Goal: Task Accomplishment & Management: Use online tool/utility

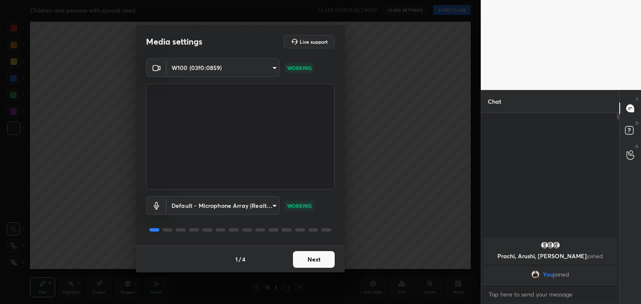
click at [319, 260] on button "Next" at bounding box center [314, 259] width 42 height 17
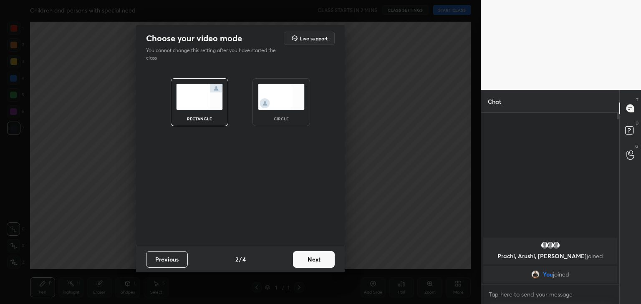
click at [294, 107] on img at bounding box center [281, 97] width 47 height 26
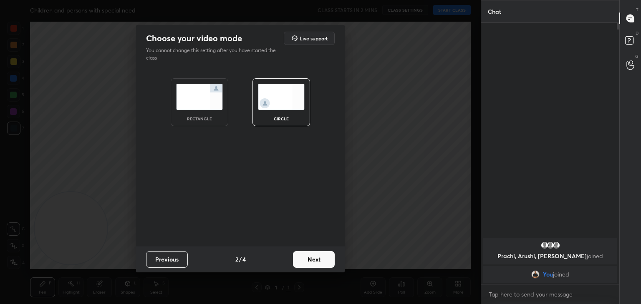
click at [309, 266] on button "Next" at bounding box center [314, 259] width 42 height 17
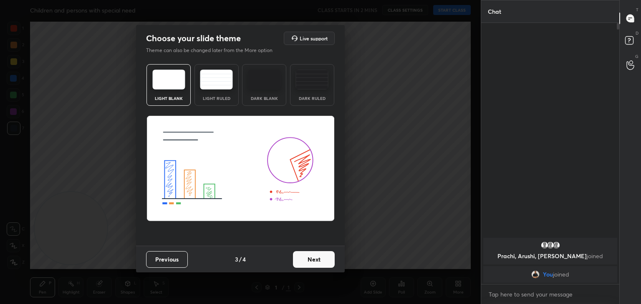
click at [317, 258] on button "Next" at bounding box center [314, 259] width 42 height 17
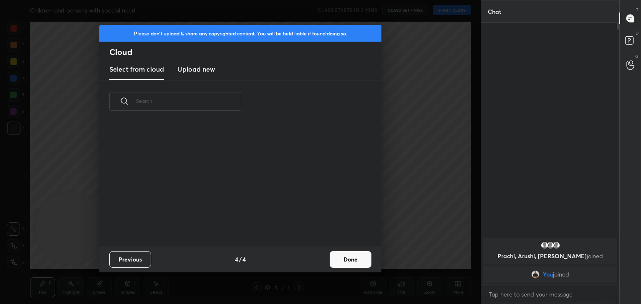
scroll to position [123, 268]
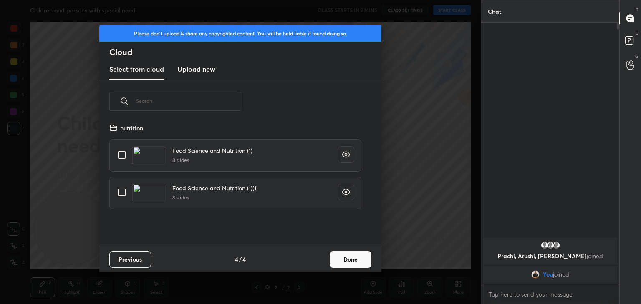
click at [197, 66] on h3 "Upload new" at bounding box center [196, 69] width 38 height 10
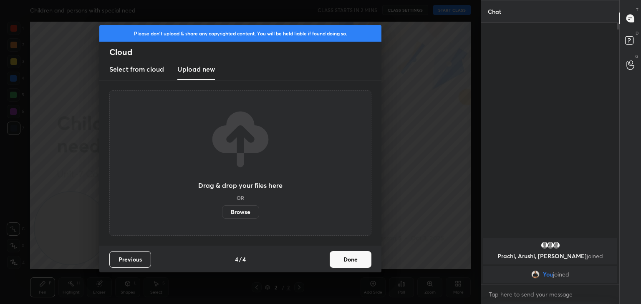
click at [246, 213] on label "Browse" at bounding box center [240, 212] width 37 height 13
click at [222, 213] on input "Browse" at bounding box center [222, 212] width 0 height 13
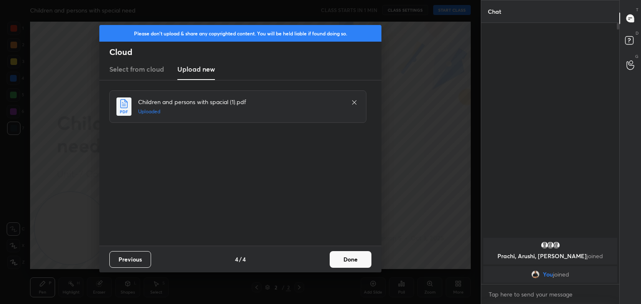
click at [354, 261] on button "Done" at bounding box center [350, 259] width 42 height 17
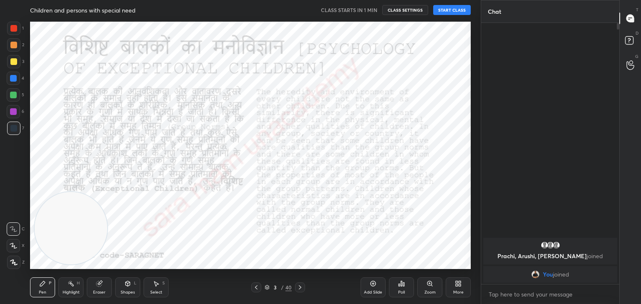
click at [303, 287] on div at bounding box center [300, 288] width 10 height 10
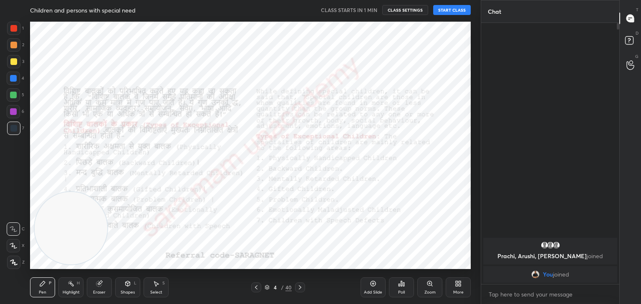
click at [303, 287] on div at bounding box center [300, 288] width 10 height 10
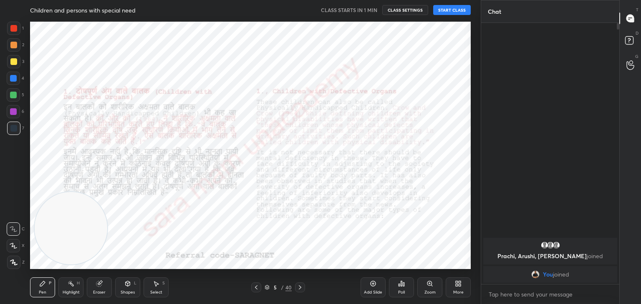
click at [303, 287] on div at bounding box center [300, 288] width 10 height 10
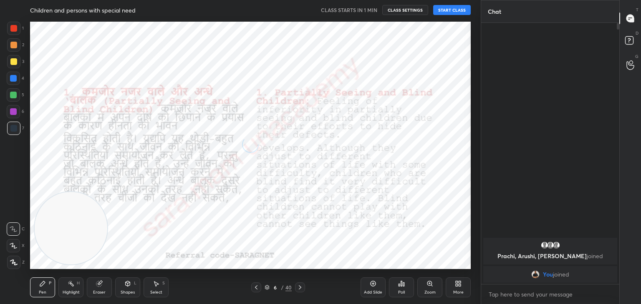
click at [303, 287] on div at bounding box center [300, 288] width 10 height 10
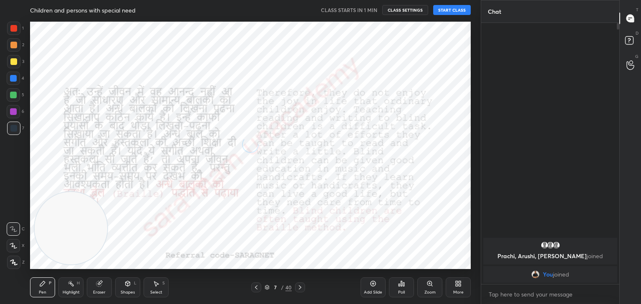
click at [303, 287] on div at bounding box center [300, 288] width 10 height 10
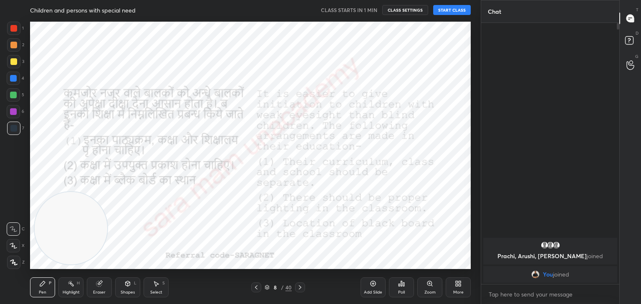
click at [303, 287] on div at bounding box center [300, 288] width 10 height 10
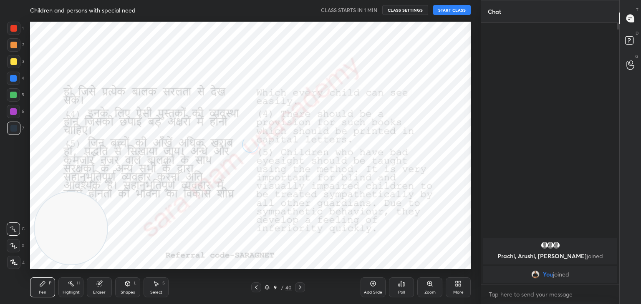
click at [303, 287] on div at bounding box center [300, 288] width 10 height 10
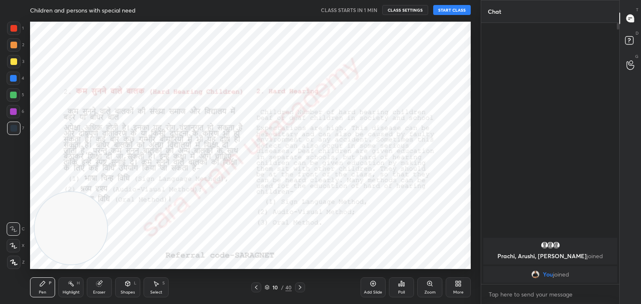
click at [303, 287] on div at bounding box center [300, 288] width 10 height 10
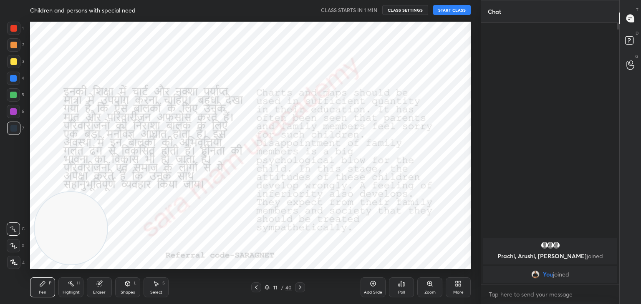
click at [303, 287] on div at bounding box center [300, 288] width 10 height 10
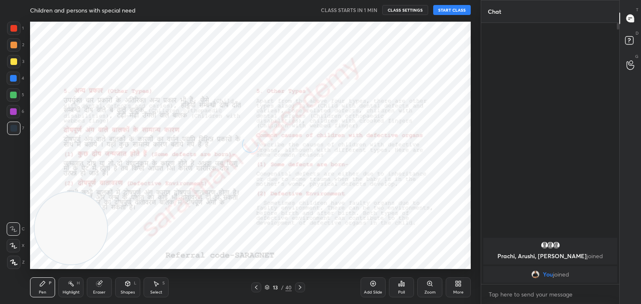
click at [303, 287] on div at bounding box center [300, 288] width 10 height 10
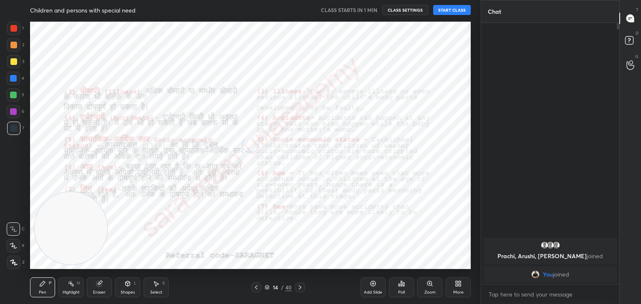
click at [303, 287] on div at bounding box center [300, 288] width 10 height 10
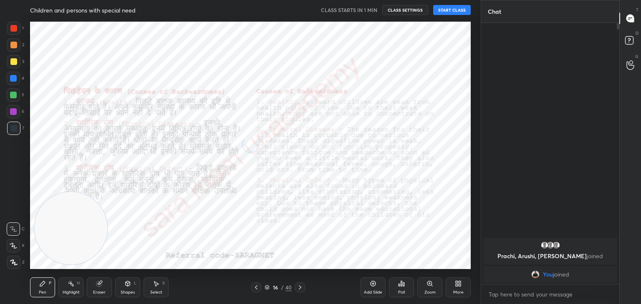
click at [303, 287] on div at bounding box center [300, 288] width 10 height 10
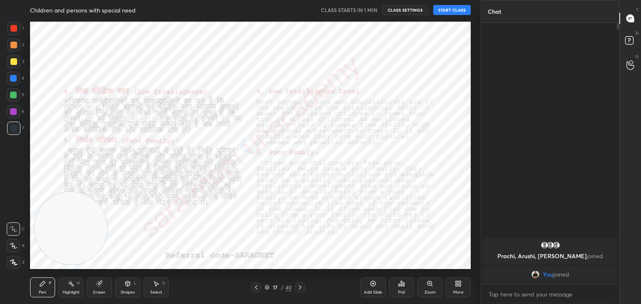
click at [303, 287] on div at bounding box center [300, 288] width 10 height 10
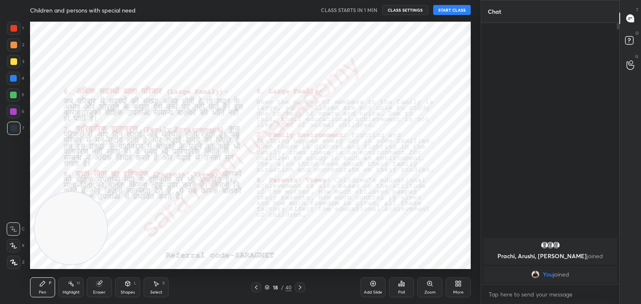
click at [303, 287] on div at bounding box center [300, 288] width 10 height 10
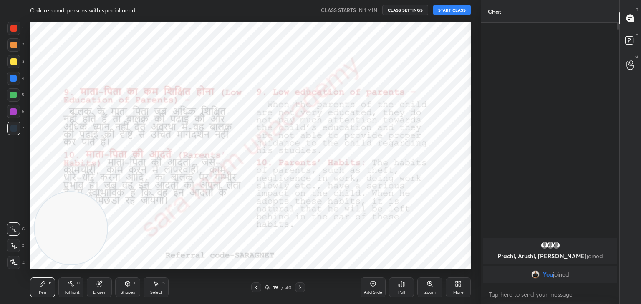
click at [303, 287] on div at bounding box center [300, 288] width 10 height 10
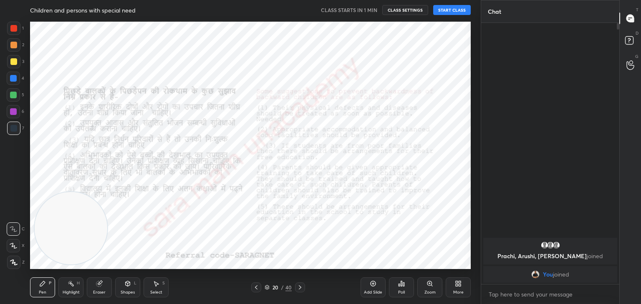
click at [303, 287] on div at bounding box center [300, 288] width 10 height 10
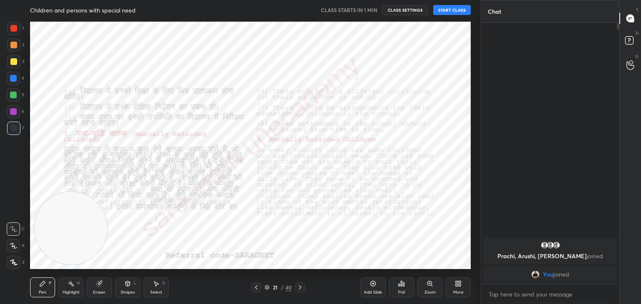
click at [303, 287] on div at bounding box center [300, 288] width 10 height 10
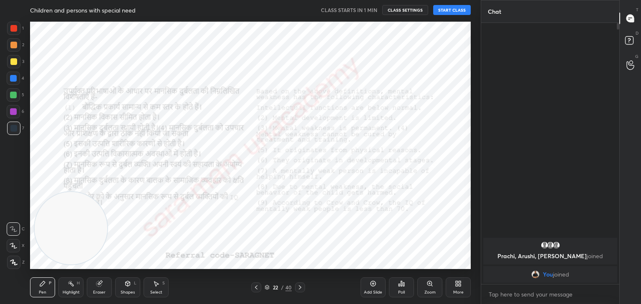
click at [303, 287] on div at bounding box center [300, 288] width 10 height 10
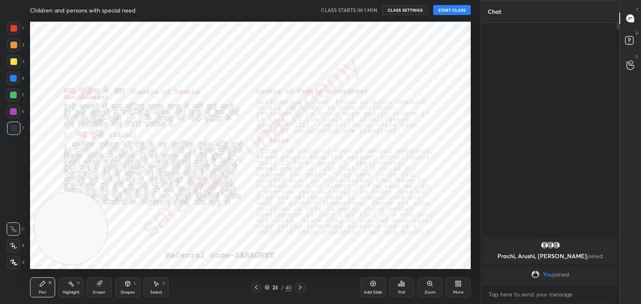
click at [303, 287] on div at bounding box center [300, 288] width 10 height 10
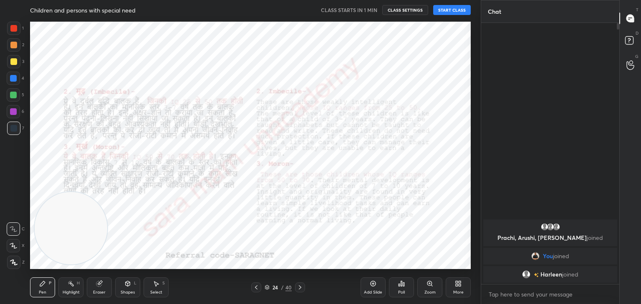
click at [303, 287] on div at bounding box center [300, 288] width 10 height 10
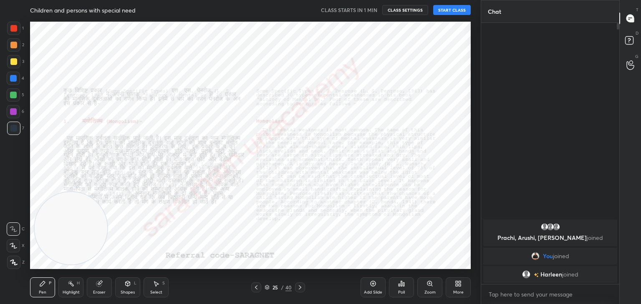
click at [303, 287] on div at bounding box center [300, 288] width 10 height 10
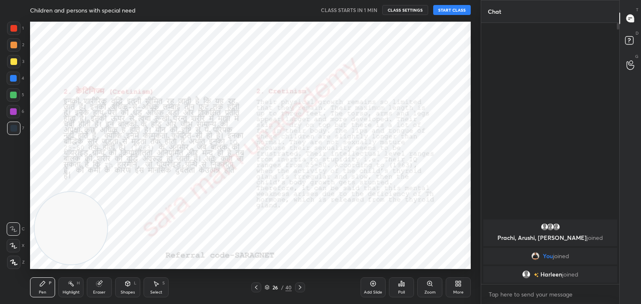
click at [303, 287] on div at bounding box center [300, 288] width 10 height 10
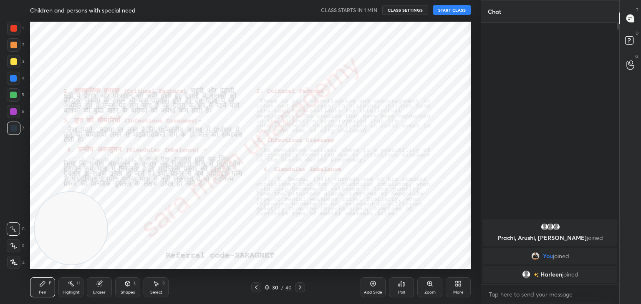
click at [303, 287] on div at bounding box center [300, 288] width 10 height 10
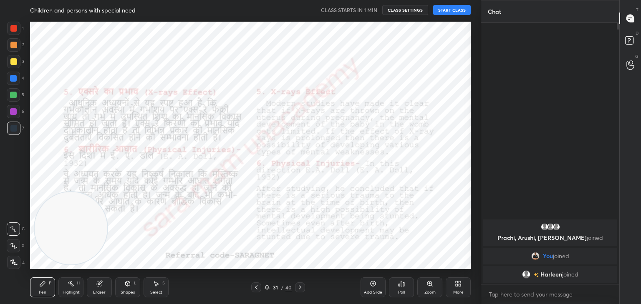
click at [303, 287] on div at bounding box center [300, 288] width 10 height 10
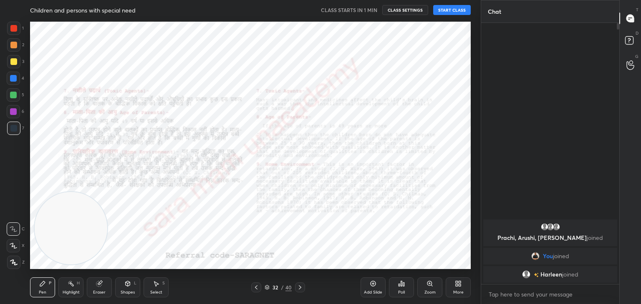
click at [303, 287] on div at bounding box center [300, 288] width 10 height 10
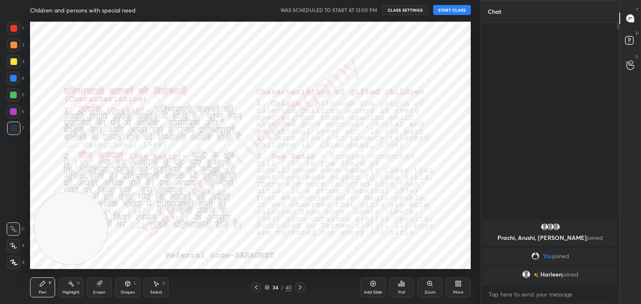
click at [303, 287] on div at bounding box center [300, 288] width 10 height 10
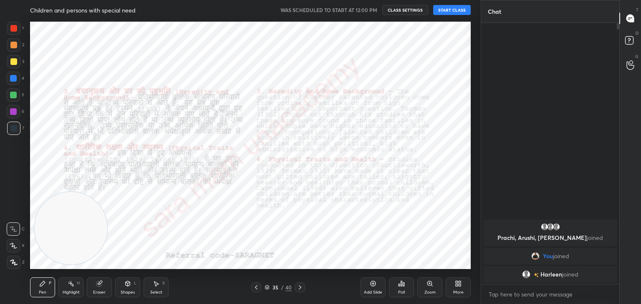
click at [303, 287] on div at bounding box center [300, 288] width 10 height 10
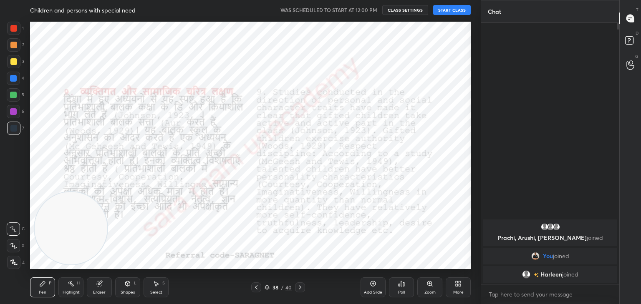
click at [303, 287] on div at bounding box center [300, 288] width 10 height 10
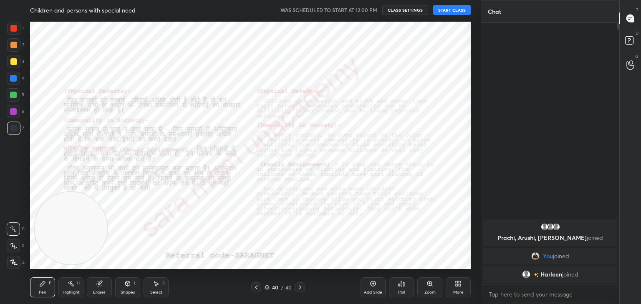
click at [303, 287] on div at bounding box center [300, 288] width 10 height 10
click at [276, 289] on div "40" at bounding box center [275, 287] width 8 height 5
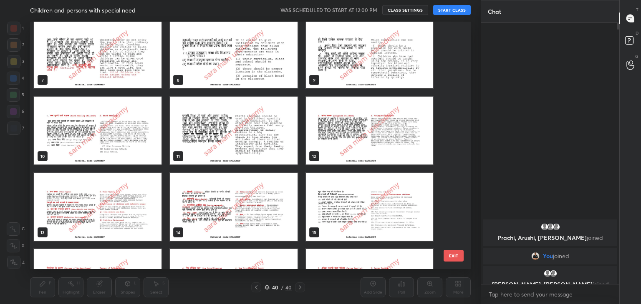
scroll to position [151, 0]
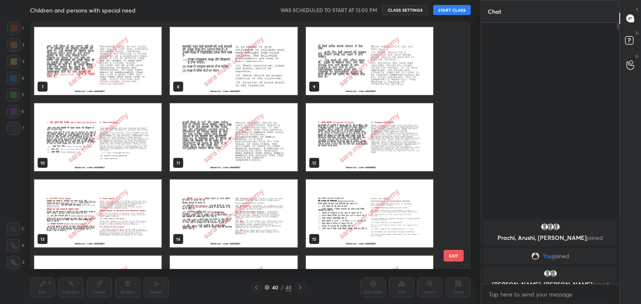
drag, startPoint x: 457, startPoint y: 76, endPoint x: 460, endPoint y: -8, distance: 83.5
click at [460, 0] on html "1 2 3 4 5 6 7 C X Z C X Z E E Erase all H H Children and persons with special n…" at bounding box center [320, 0] width 641 height 0
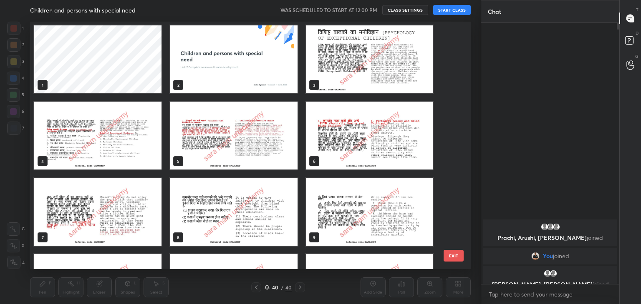
scroll to position [0, 0]
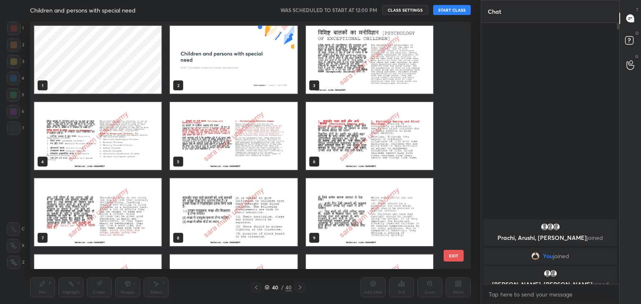
click at [270, 71] on img "grid" at bounding box center [233, 60] width 127 height 68
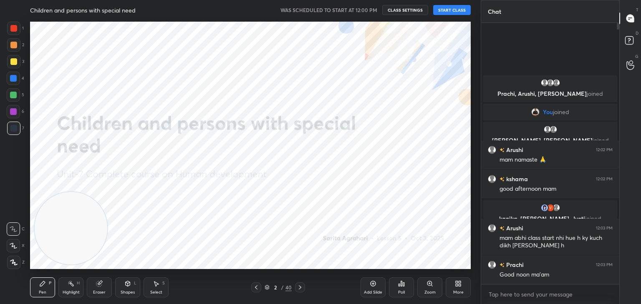
click at [457, 14] on button "START CLASS" at bounding box center [452, 10] width 38 height 10
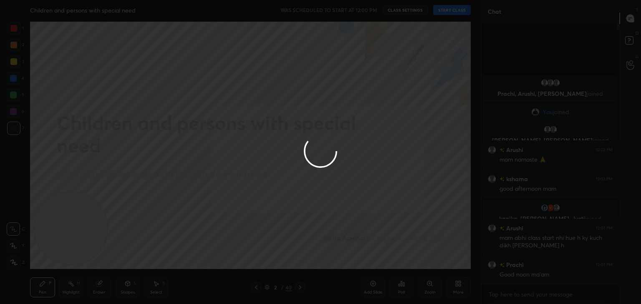
type textarea "x"
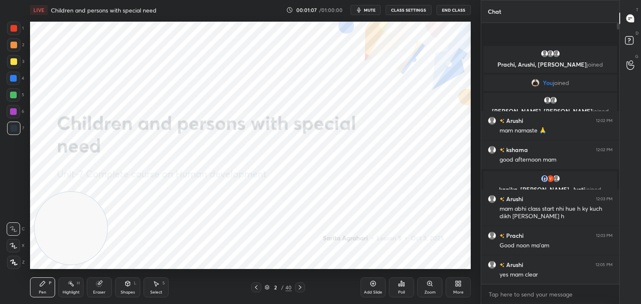
click at [13, 29] on div at bounding box center [13, 28] width 7 height 7
click at [17, 266] on icon at bounding box center [14, 263] width 8 height 6
click at [299, 289] on icon at bounding box center [299, 287] width 7 height 7
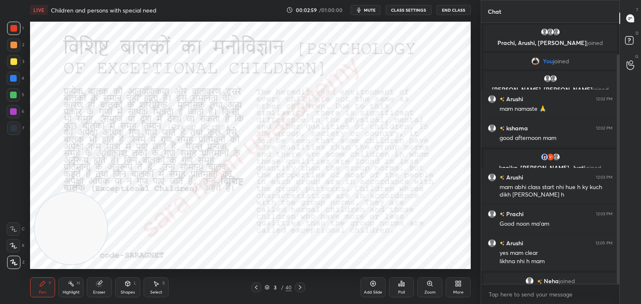
scroll to position [36, 0]
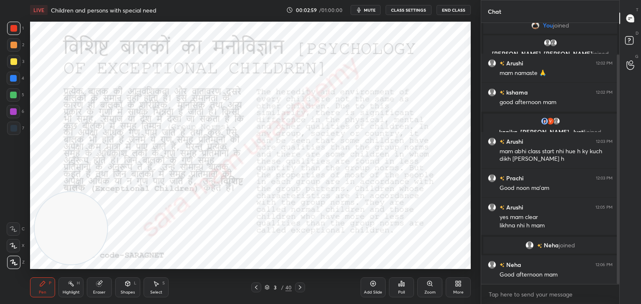
drag, startPoint x: 617, startPoint y: 193, endPoint x: 630, endPoint y: 266, distance: 73.6
click at [630, 266] on div "Chat Prachi, Arushi, Himani joined You joined kshama, Harleen joined Arushi 12:…" at bounding box center [560, 152] width 160 height 304
click at [298, 284] on div at bounding box center [300, 288] width 10 height 10
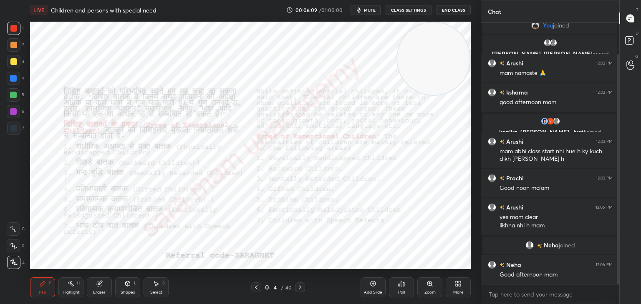
scroll to position [76, 0]
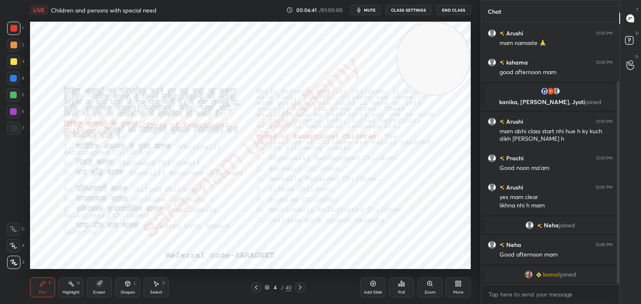
click at [300, 289] on icon at bounding box center [299, 287] width 7 height 7
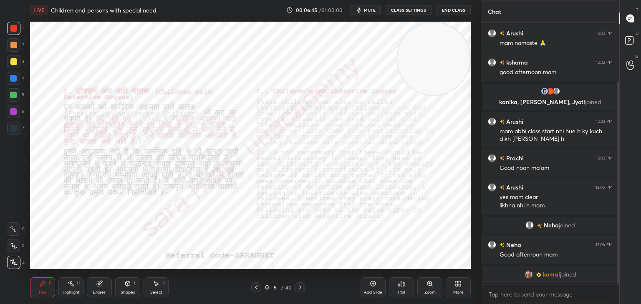
click at [258, 289] on icon at bounding box center [256, 287] width 7 height 7
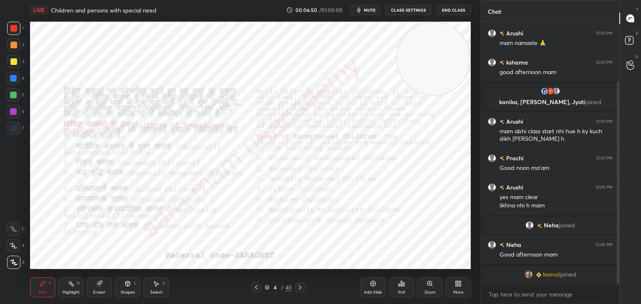
click at [300, 287] on icon at bounding box center [299, 287] width 7 height 7
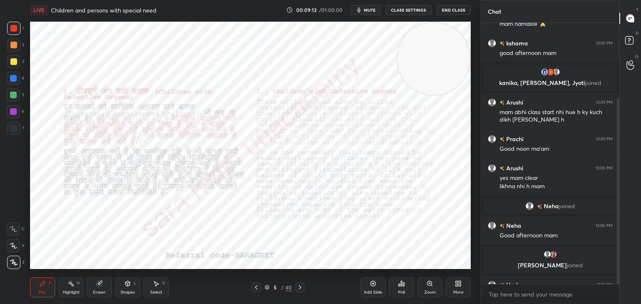
scroll to position [106, 0]
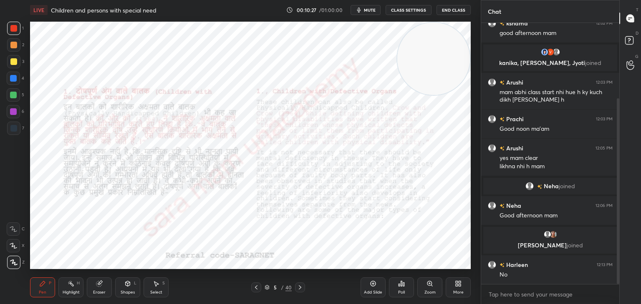
click at [299, 288] on icon at bounding box center [299, 287] width 7 height 7
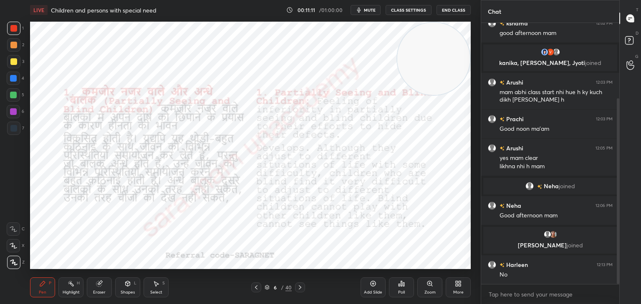
scroll to position [135, 0]
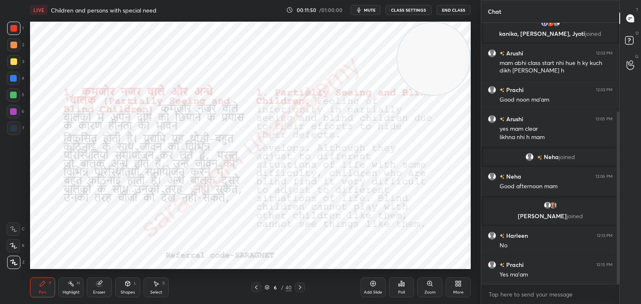
click at [301, 289] on icon at bounding box center [299, 287] width 7 height 7
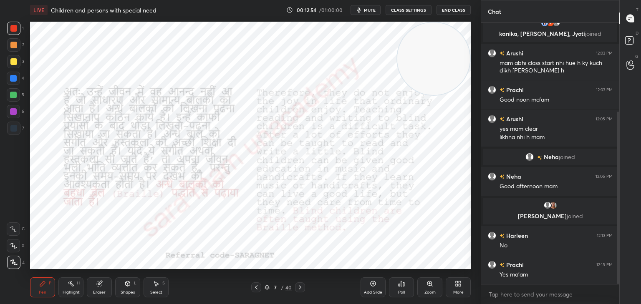
click at [300, 286] on icon at bounding box center [299, 287] width 7 height 7
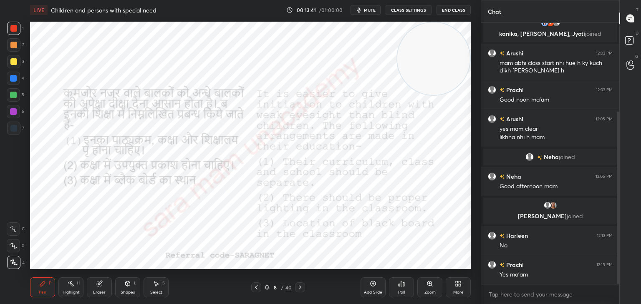
scroll to position [164, 0]
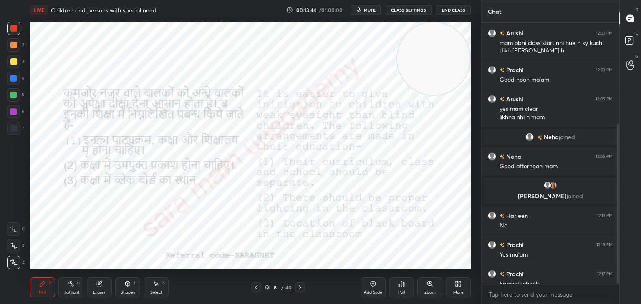
click at [299, 287] on icon at bounding box center [299, 287] width 7 height 7
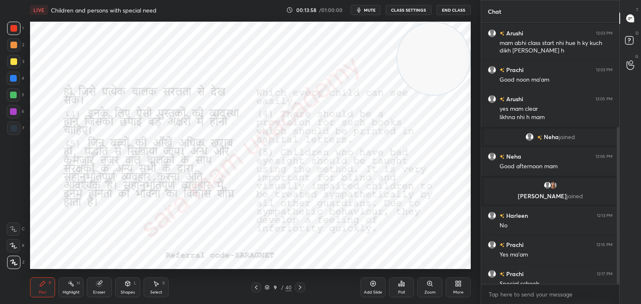
scroll to position [173, 0]
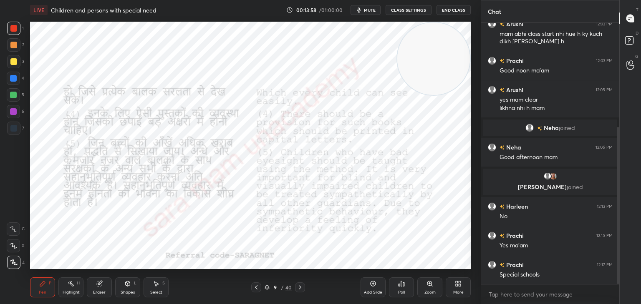
drag, startPoint x: 618, startPoint y: 244, endPoint x: 617, endPoint y: 271, distance: 26.3
click at [617, 271] on div at bounding box center [617, 205] width 3 height 157
click at [632, 267] on div "T Messages (T) D Doubts (D) G Raise Hand (G)" at bounding box center [630, 152] width 22 height 304
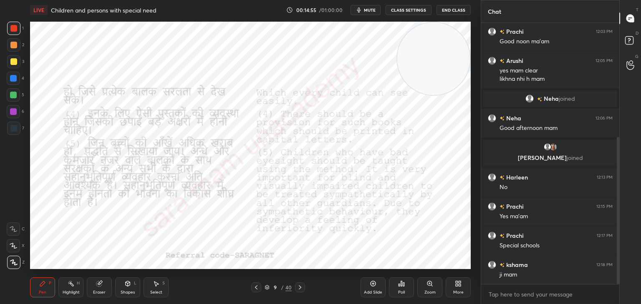
click at [300, 287] on icon at bounding box center [299, 287] width 7 height 7
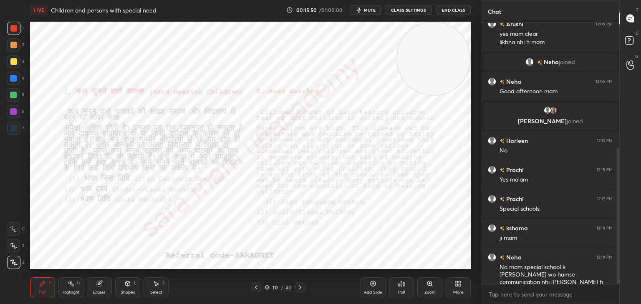
scroll to position [269, 0]
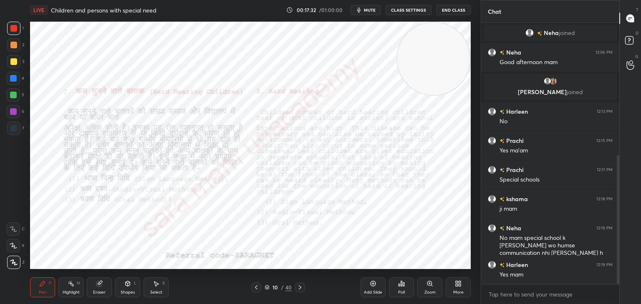
click at [299, 287] on icon at bounding box center [300, 288] width 3 height 4
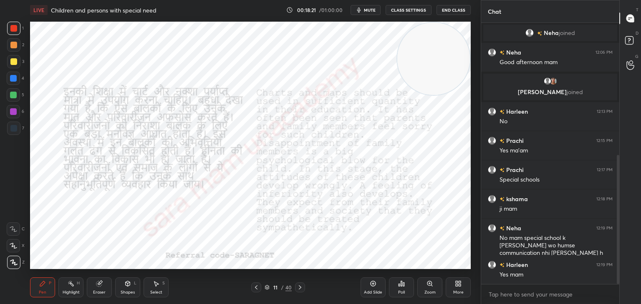
click at [298, 289] on icon at bounding box center [299, 287] width 7 height 7
click at [298, 291] on div at bounding box center [300, 288] width 10 height 10
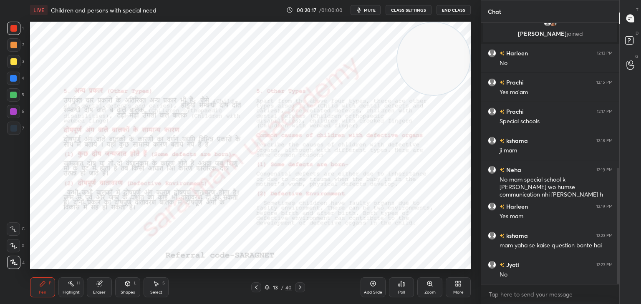
scroll to position [356, 0]
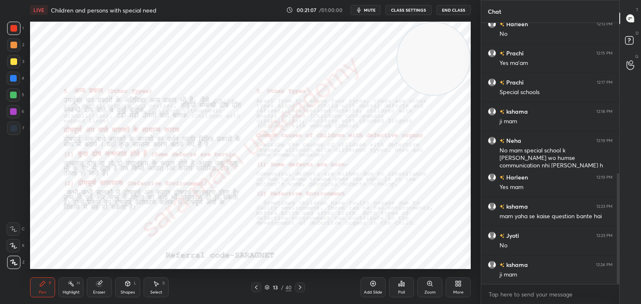
click at [299, 289] on icon at bounding box center [300, 288] width 3 height 4
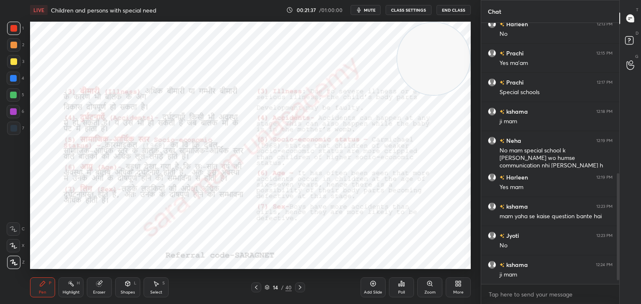
scroll to position [385, 0]
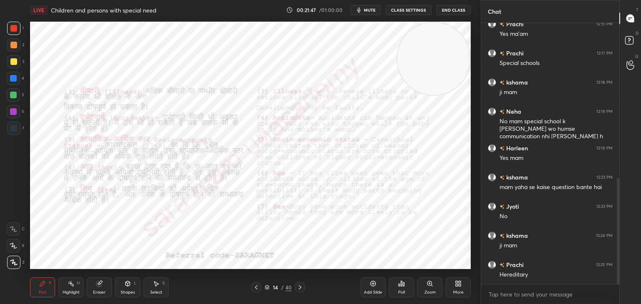
click at [254, 289] on icon at bounding box center [256, 287] width 7 height 7
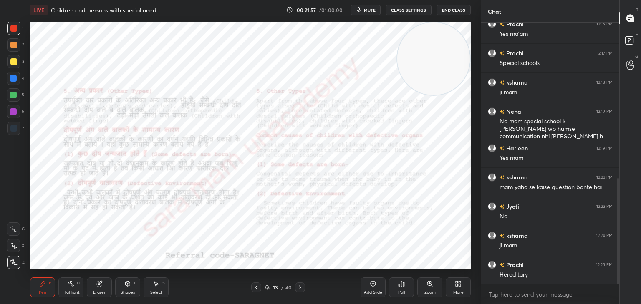
click at [296, 286] on icon at bounding box center [299, 287] width 7 height 7
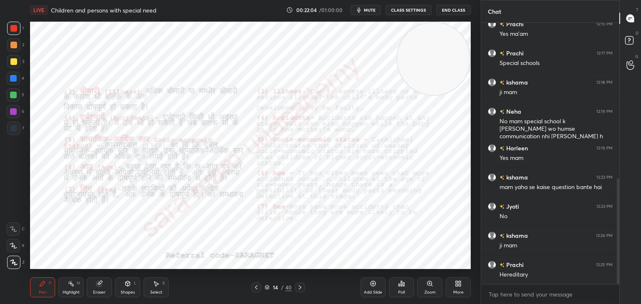
click at [299, 287] on icon at bounding box center [299, 287] width 7 height 7
click at [299, 287] on icon at bounding box center [300, 288] width 3 height 4
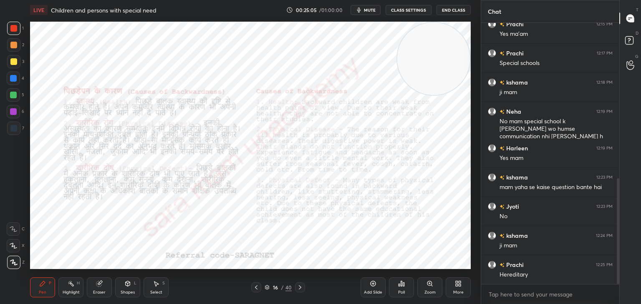
click at [299, 288] on icon at bounding box center [299, 287] width 7 height 7
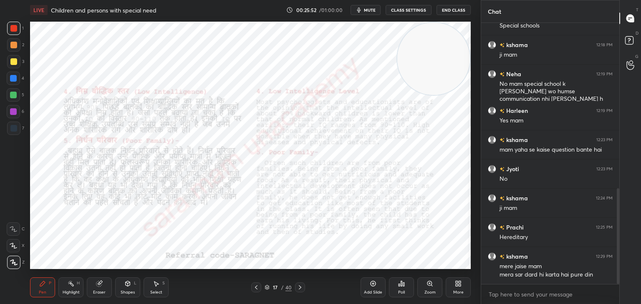
scroll to position [452, 0]
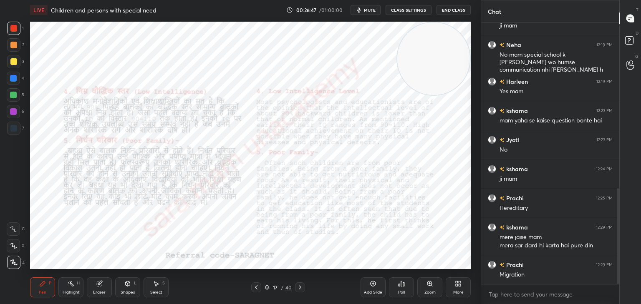
click at [301, 286] on icon at bounding box center [299, 287] width 7 height 7
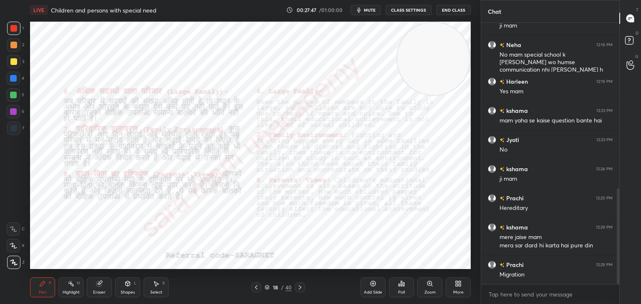
click at [298, 286] on icon at bounding box center [299, 287] width 7 height 7
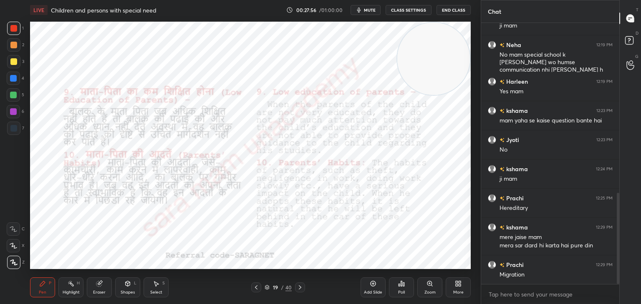
scroll to position [489, 0]
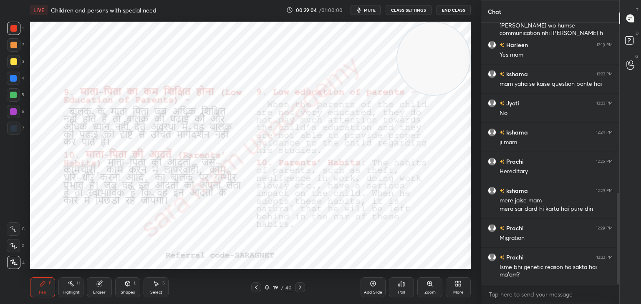
click at [300, 288] on icon at bounding box center [300, 288] width 3 height 4
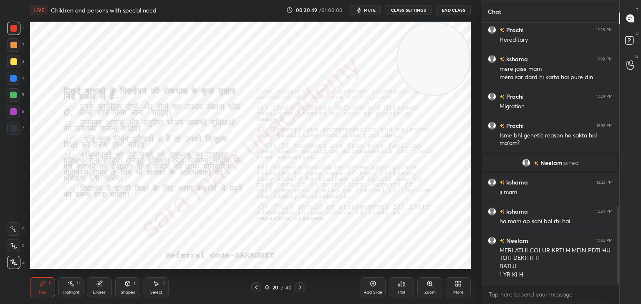
scroll to position [619, 0]
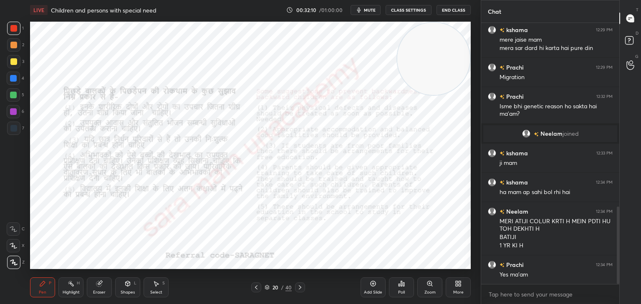
click at [299, 286] on icon at bounding box center [299, 287] width 7 height 7
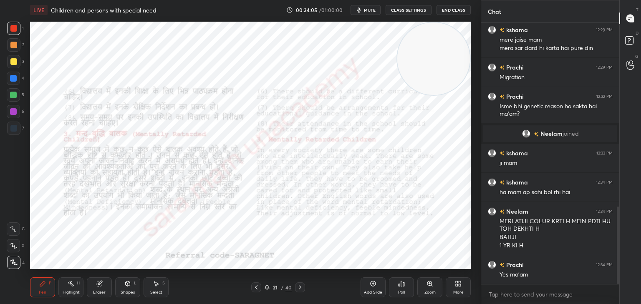
click at [299, 287] on icon at bounding box center [299, 287] width 7 height 7
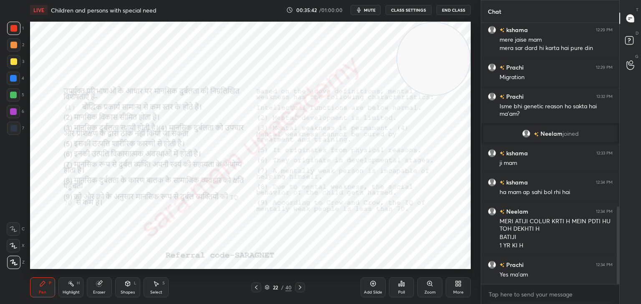
click at [298, 283] on div at bounding box center [300, 288] width 10 height 10
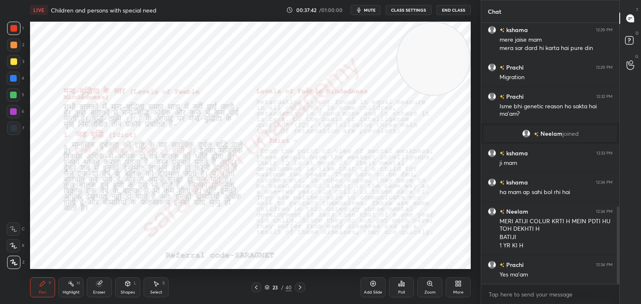
click at [298, 289] on icon at bounding box center [299, 287] width 7 height 7
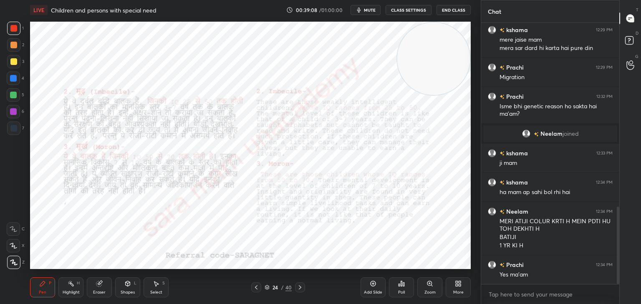
click at [301, 288] on icon at bounding box center [299, 287] width 7 height 7
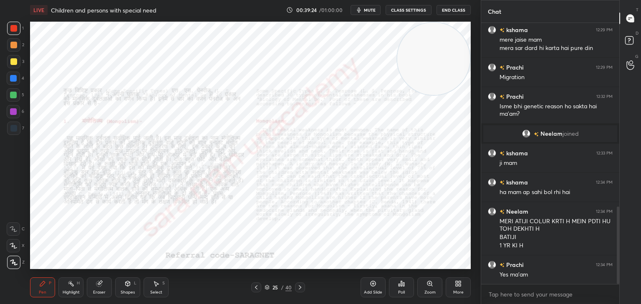
click at [429, 291] on div "Zoom" at bounding box center [429, 293] width 11 height 4
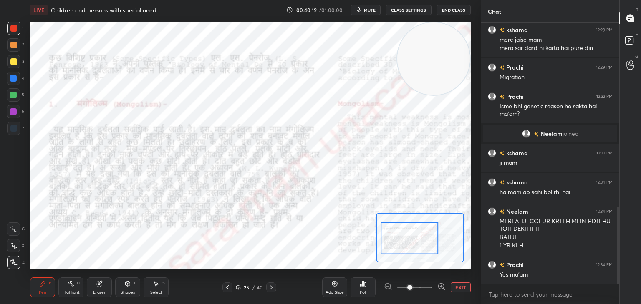
click at [271, 289] on icon at bounding box center [271, 287] width 7 height 7
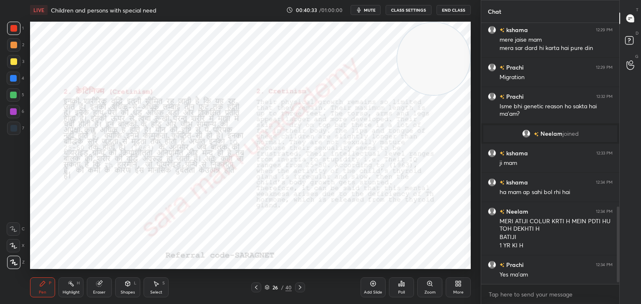
scroll to position [648, 0]
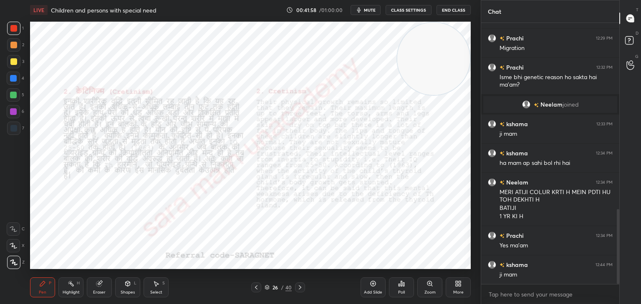
click at [300, 290] on icon at bounding box center [299, 287] width 7 height 7
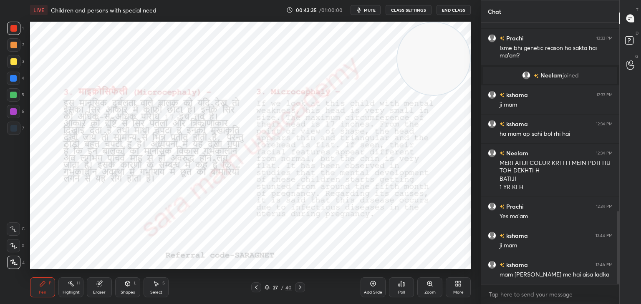
click at [301, 288] on icon at bounding box center [299, 287] width 7 height 7
click at [300, 287] on icon at bounding box center [299, 287] width 7 height 7
click at [299, 287] on icon at bounding box center [299, 287] width 7 height 7
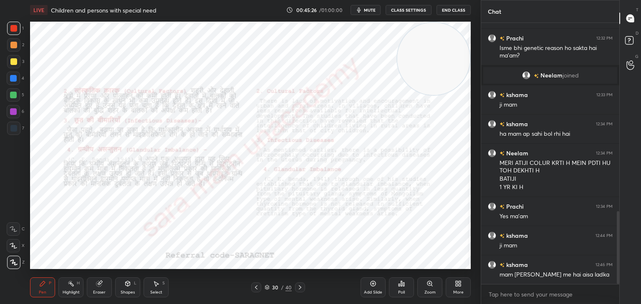
click at [299, 287] on icon at bounding box center [299, 287] width 7 height 7
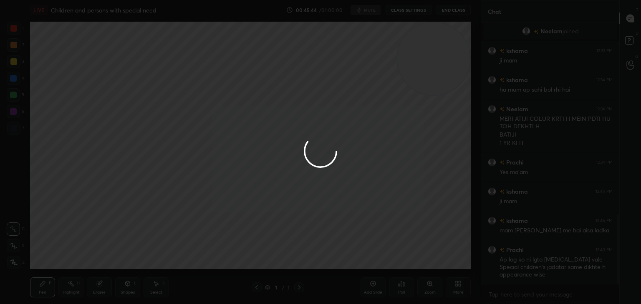
scroll to position [751, 0]
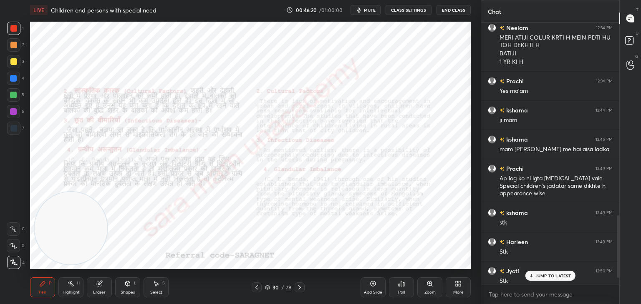
scroll to position [840, 0]
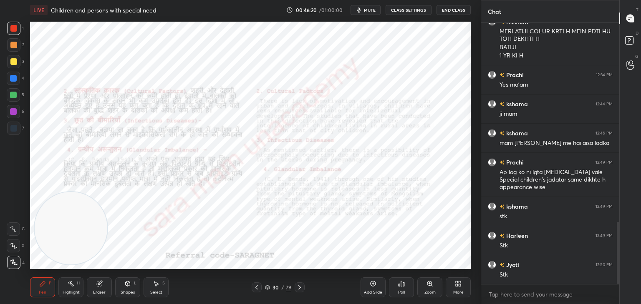
drag, startPoint x: 617, startPoint y: 226, endPoint x: 620, endPoint y: 265, distance: 38.9
click at [620, 265] on div "Chat [PERSON_NAME] 12:34 PM ha mam ap sahi bol rhi hai [PERSON_NAME] 12:34 PM M…" at bounding box center [560, 152] width 160 height 304
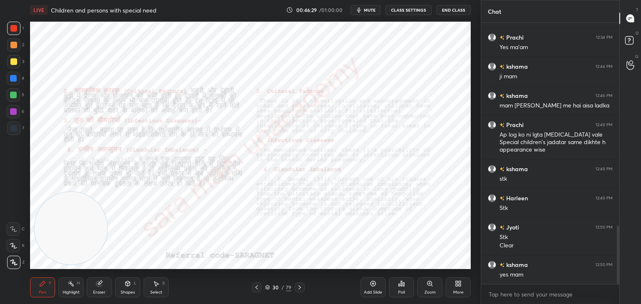
scroll to position [907, 0]
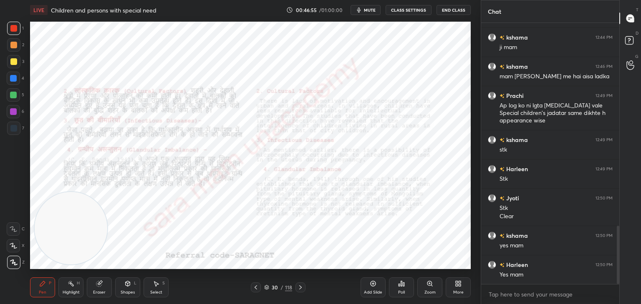
click at [299, 289] on icon at bounding box center [300, 288] width 3 height 4
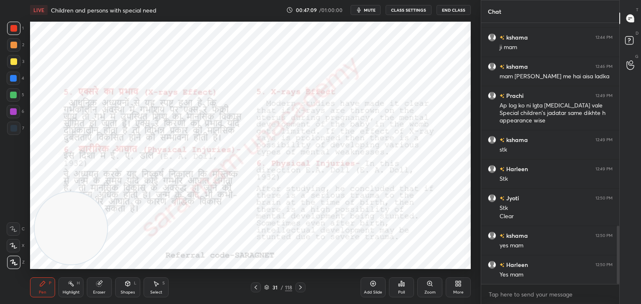
click at [298, 286] on icon at bounding box center [300, 287] width 7 height 7
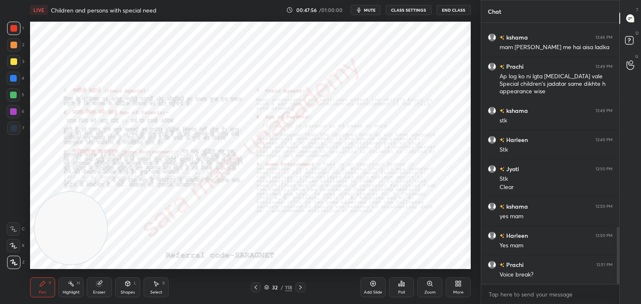
scroll to position [965, 0]
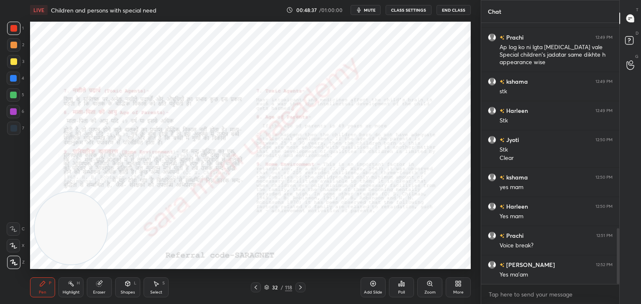
click at [299, 289] on icon at bounding box center [300, 287] width 7 height 7
click at [301, 287] on icon at bounding box center [300, 288] width 3 height 4
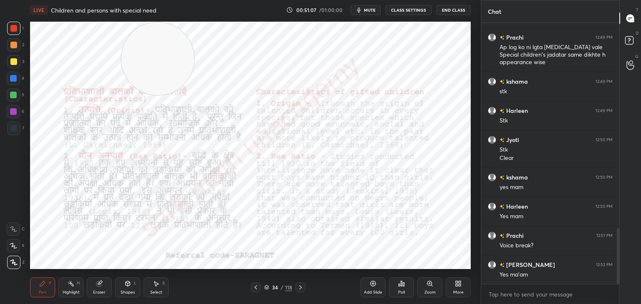
click at [300, 289] on icon at bounding box center [300, 287] width 7 height 7
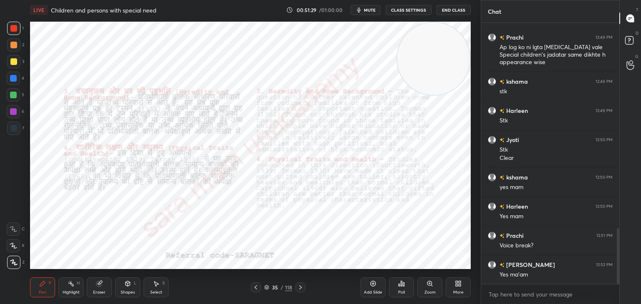
click at [299, 289] on icon at bounding box center [300, 287] width 7 height 7
click at [300, 291] on icon at bounding box center [300, 287] width 7 height 7
click at [297, 285] on icon at bounding box center [300, 287] width 7 height 7
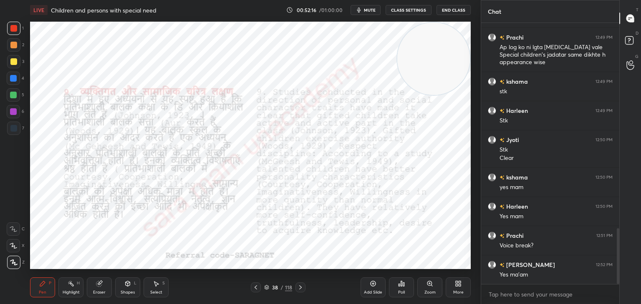
click at [301, 286] on icon at bounding box center [300, 287] width 7 height 7
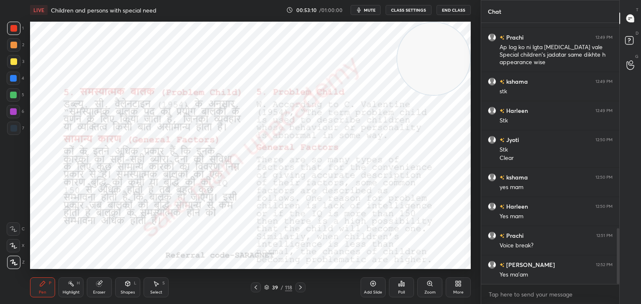
click at [302, 287] on icon at bounding box center [300, 287] width 7 height 7
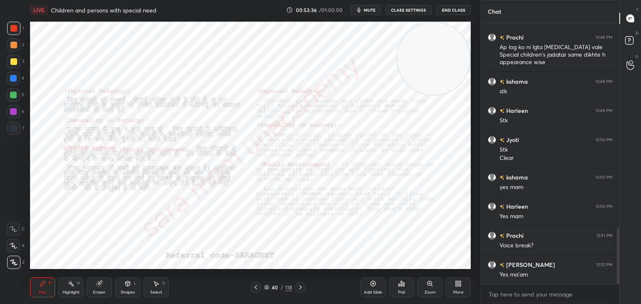
click at [299, 287] on icon at bounding box center [300, 287] width 7 height 7
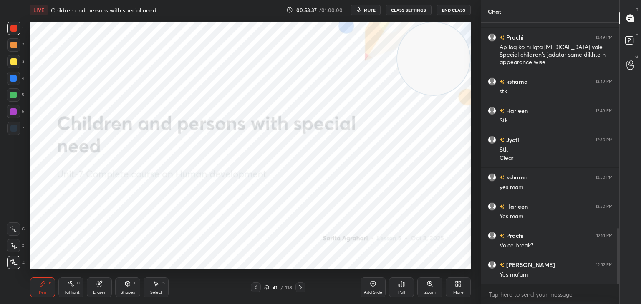
click at [252, 287] on icon at bounding box center [255, 287] width 7 height 7
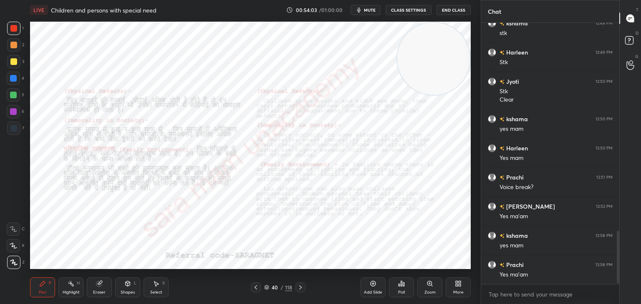
scroll to position [1053, 0]
click at [459, 12] on button "End Class" at bounding box center [453, 10] width 34 height 10
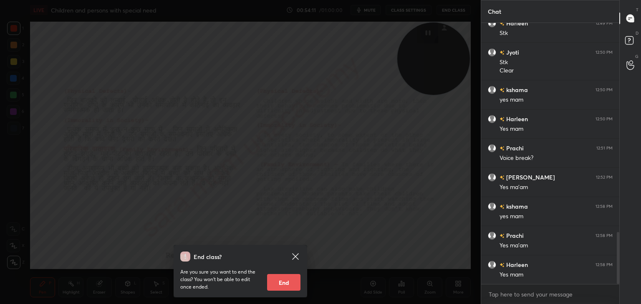
click at [279, 282] on button "End" at bounding box center [283, 282] width 33 height 17
type textarea "x"
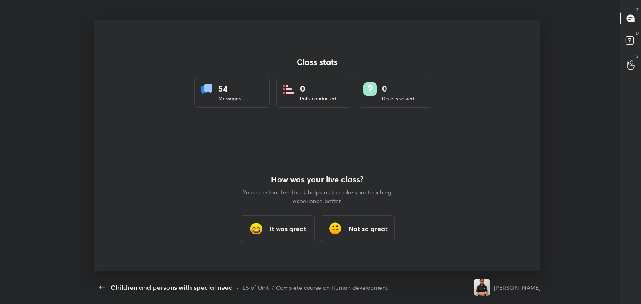
scroll to position [0, 0]
click at [291, 230] on h3 "It was great" at bounding box center [287, 229] width 37 height 10
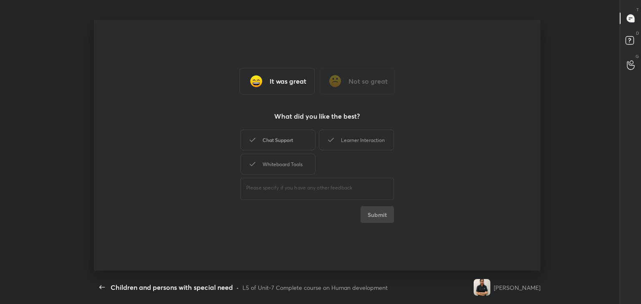
click at [292, 143] on div "Chat Support" at bounding box center [277, 140] width 75 height 21
click at [360, 143] on div "Learner Interaction" at bounding box center [356, 140] width 75 height 21
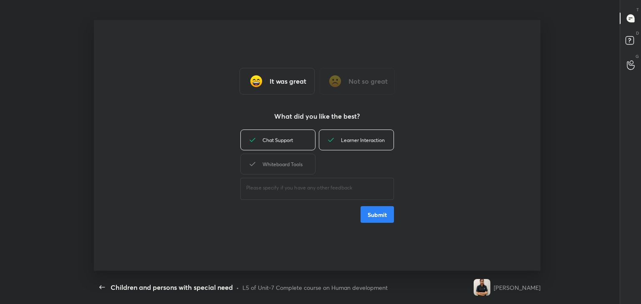
click at [299, 169] on div "Whiteboard Tools" at bounding box center [277, 164] width 75 height 21
click at [385, 219] on button "Submit" at bounding box center [376, 214] width 33 height 17
